Goal: Navigation & Orientation: Find specific page/section

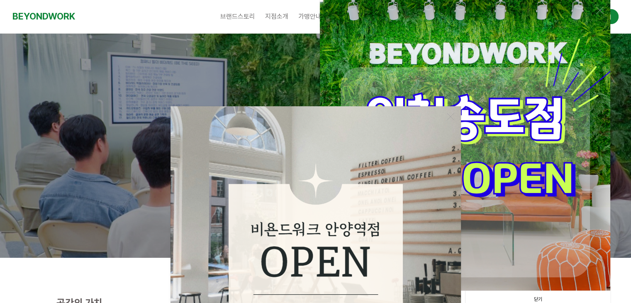
click at [548, 178] on img at bounding box center [465, 145] width 290 height 290
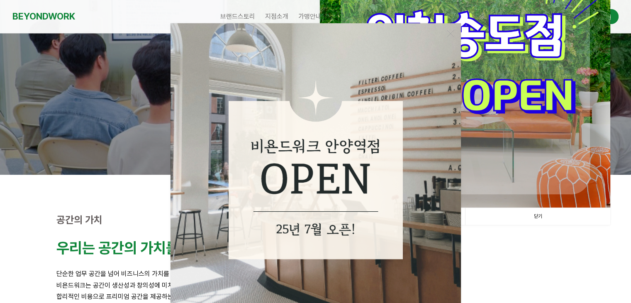
scroll to position [124, 0]
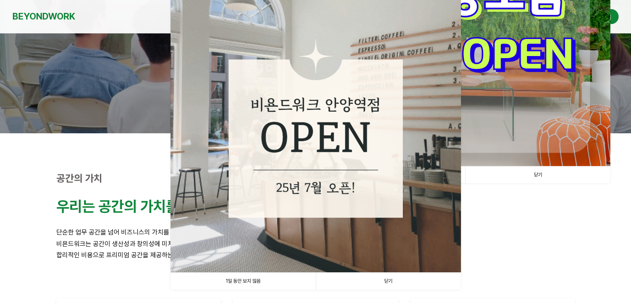
click at [391, 277] on link "닫기" at bounding box center [387, 280] width 145 height 17
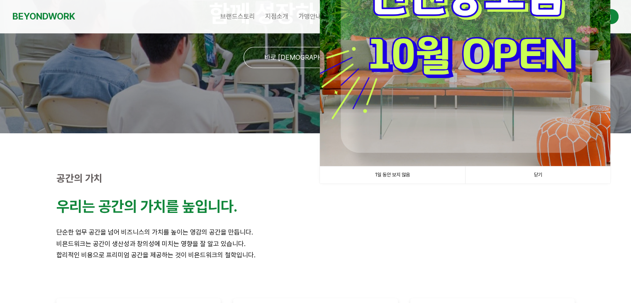
click at [426, 103] on img at bounding box center [465, 21] width 290 height 290
click at [431, 51] on img at bounding box center [465, 21] width 290 height 290
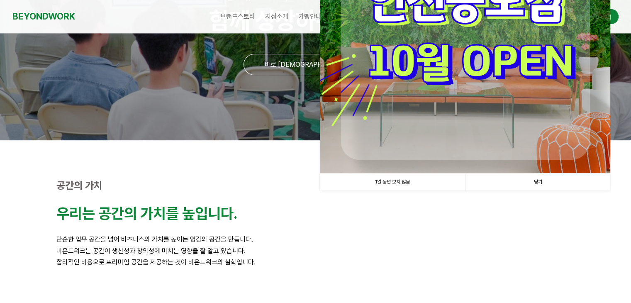
scroll to position [0, 0]
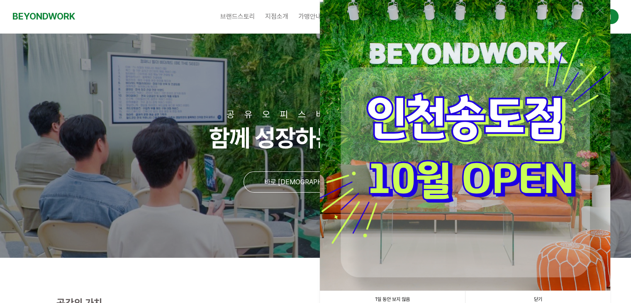
click at [473, 127] on img at bounding box center [465, 145] width 290 height 290
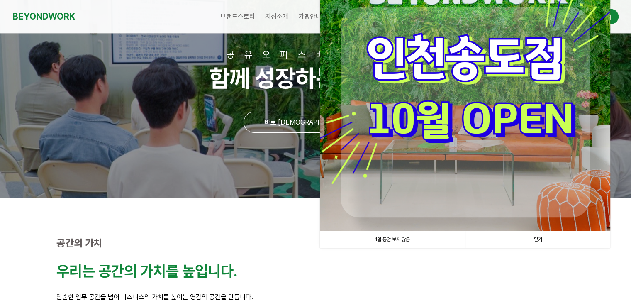
scroll to position [124, 0]
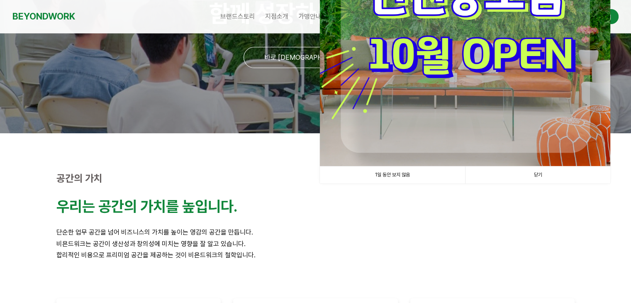
click at [534, 178] on link "닫기" at bounding box center [537, 174] width 145 height 17
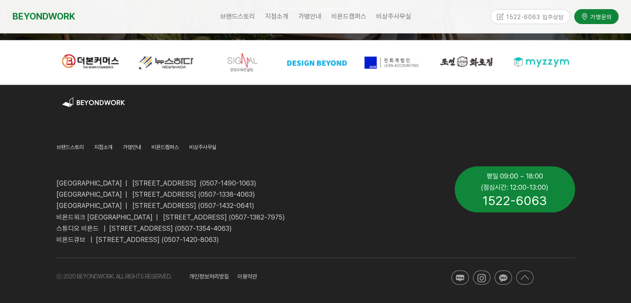
scroll to position [2088, 0]
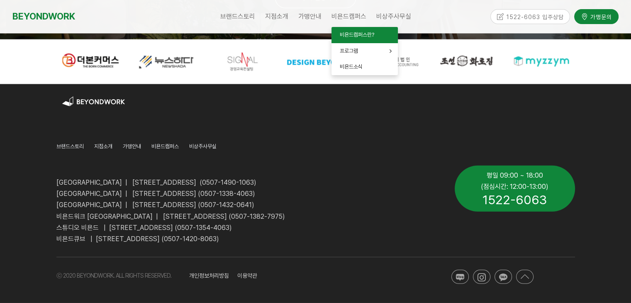
click at [356, 32] on span "비욘드캠퍼스란?" at bounding box center [357, 35] width 34 height 6
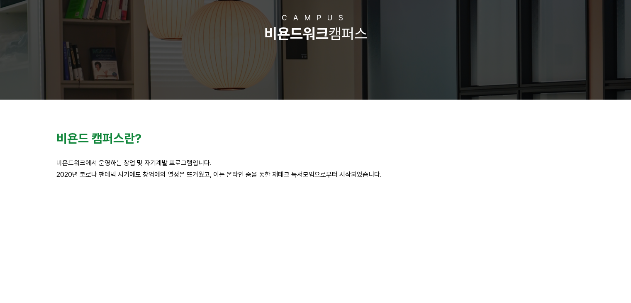
scroll to position [166, 0]
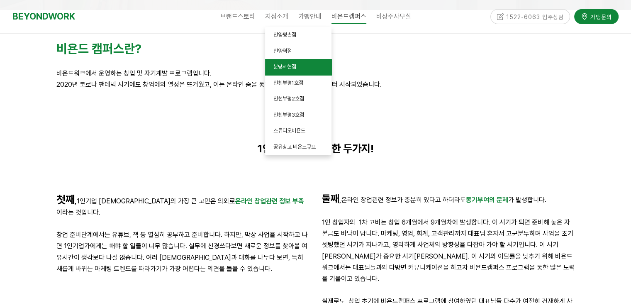
click at [282, 68] on span "분당서현점" at bounding box center [284, 66] width 23 height 6
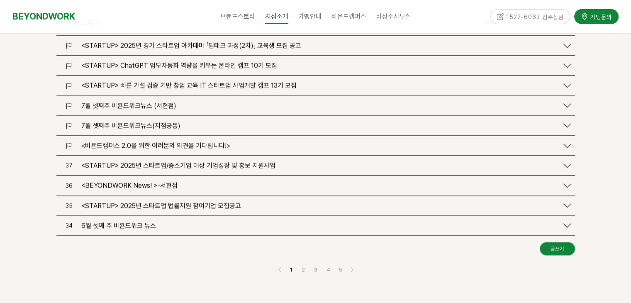
scroll to position [995, 0]
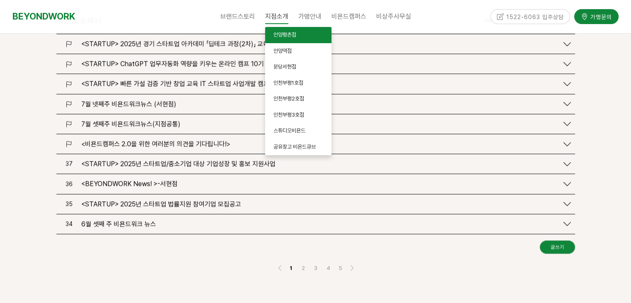
click at [289, 36] on span "안양평촌점" at bounding box center [284, 35] width 23 height 6
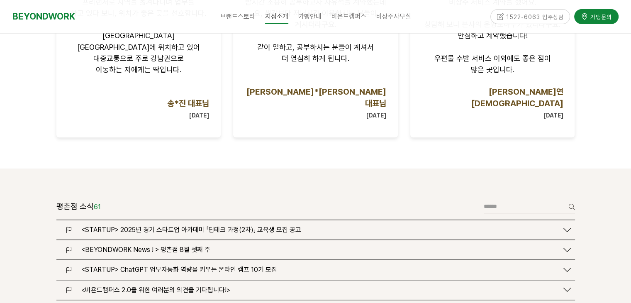
scroll to position [953, 0]
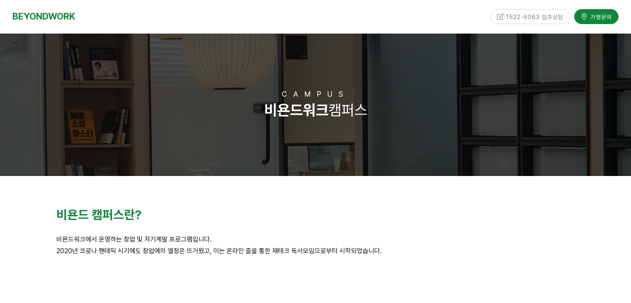
scroll to position [166, 0]
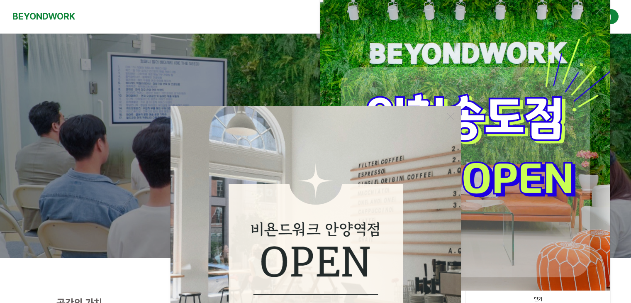
scroll to position [2088, 0]
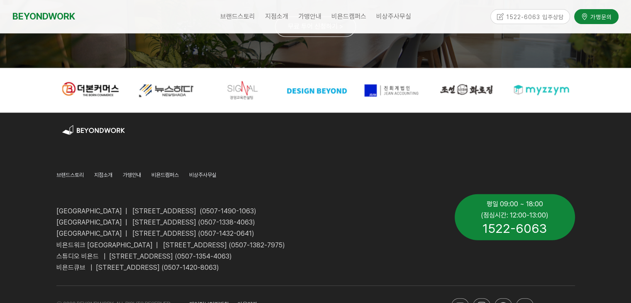
scroll to position [2088, 0]
